Goal: Information Seeking & Learning: Understand process/instructions

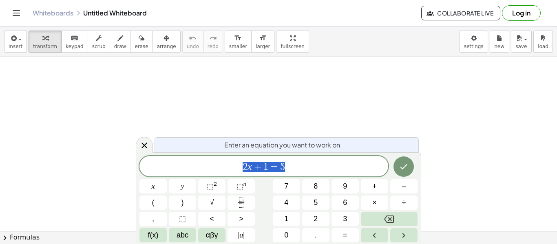
scroll to position [73, 0]
click at [315, 165] on span "2 x + 1 = 5" at bounding box center [264, 167] width 249 height 11
click at [115, 41] on div "button" at bounding box center [120, 38] width 12 height 10
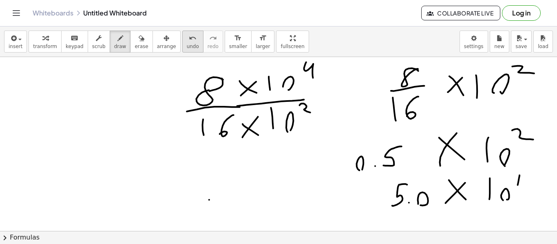
click at [187, 44] on span "undo" at bounding box center [193, 47] width 12 height 6
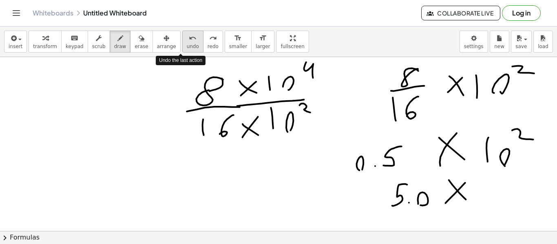
click at [187, 44] on span "undo" at bounding box center [193, 47] width 12 height 6
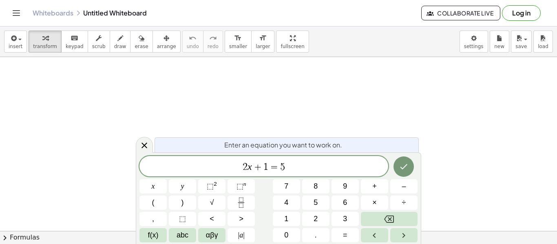
scroll to position [0, 0]
